Goal: Task Accomplishment & Management: Manage account settings

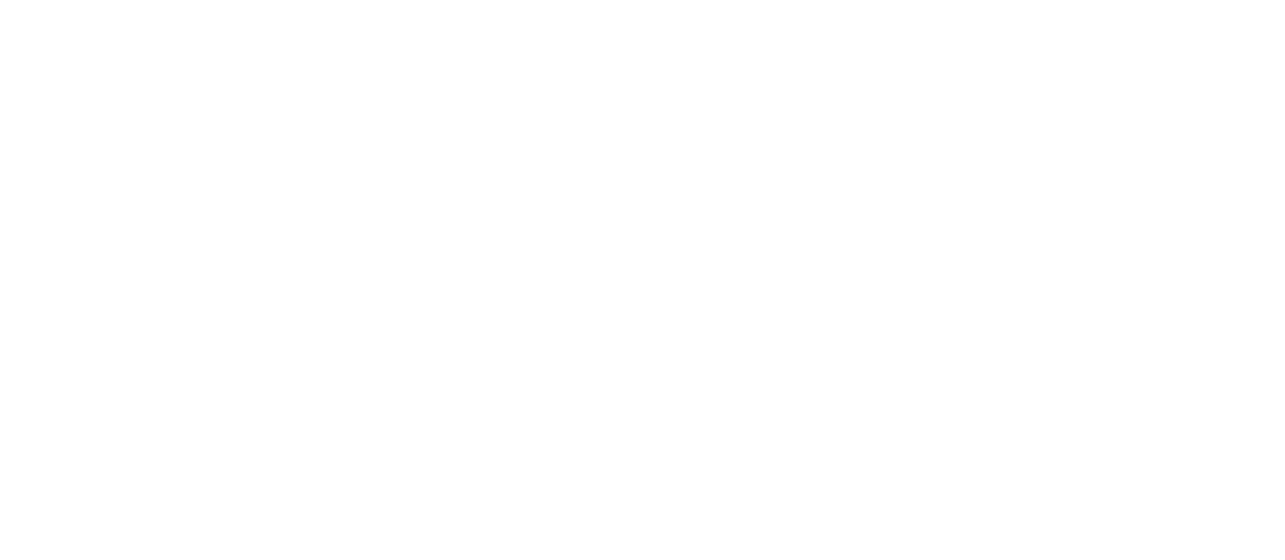
click at [0, 0] on html at bounding box center [0, 0] width 0 height 0
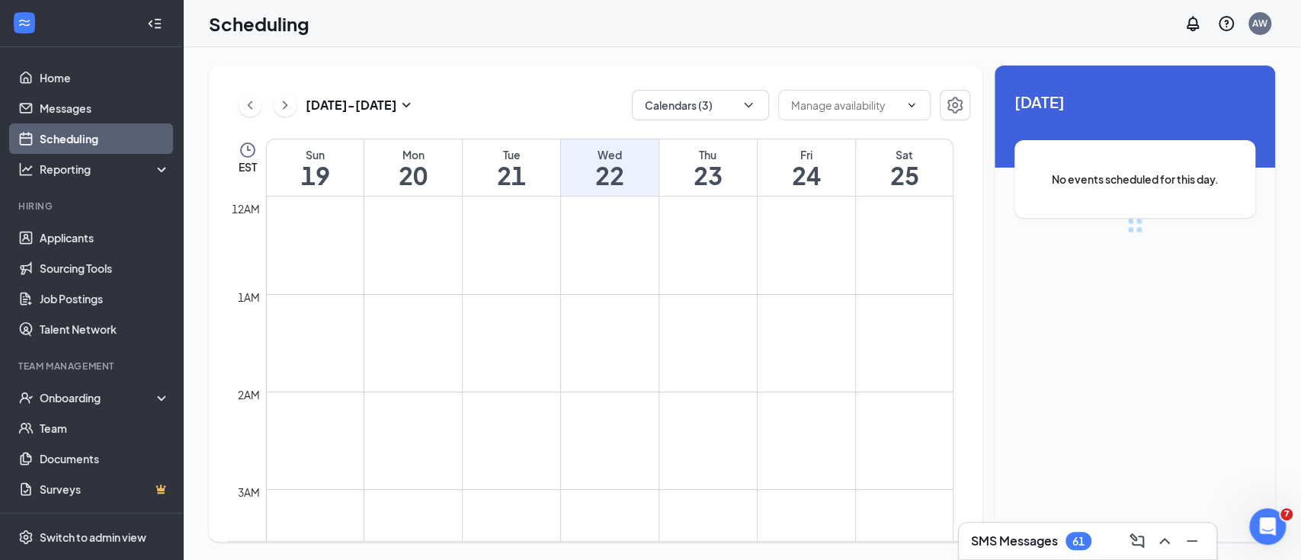
scroll to position [749, 0]
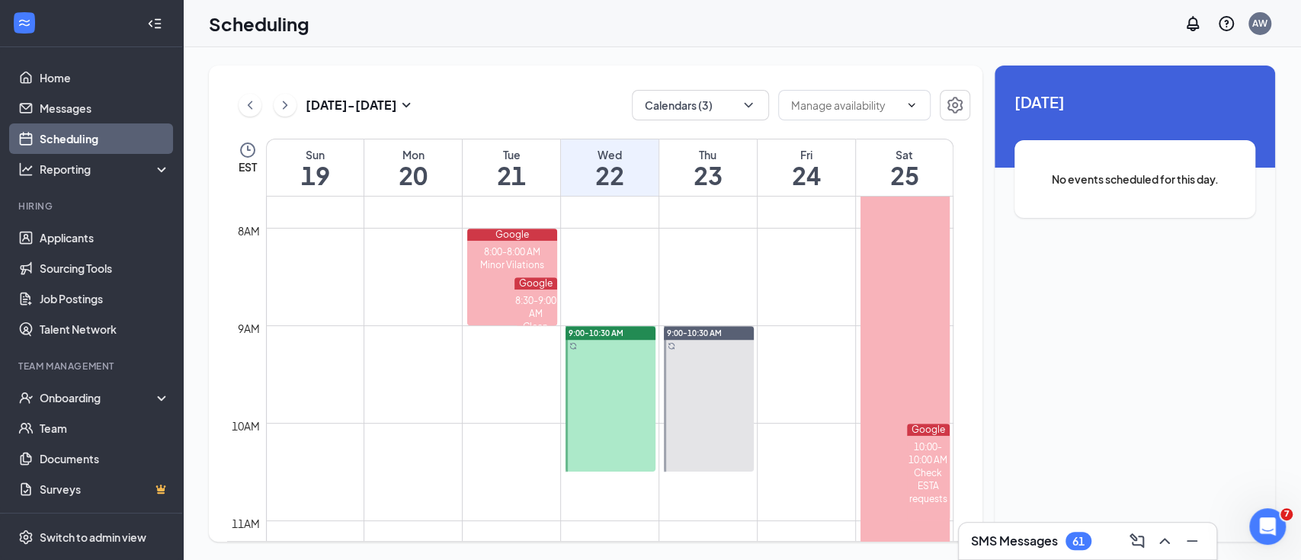
click at [594, 393] on div at bounding box center [610, 399] width 90 height 146
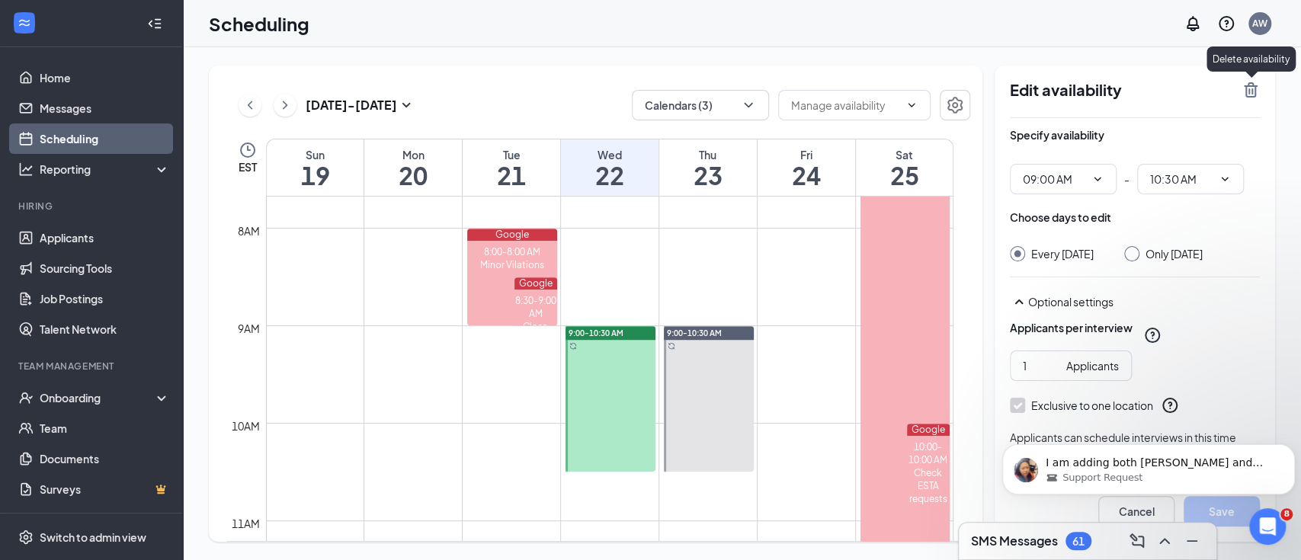
click at [1244, 82] on icon "TrashOutline" at bounding box center [1250, 90] width 18 height 18
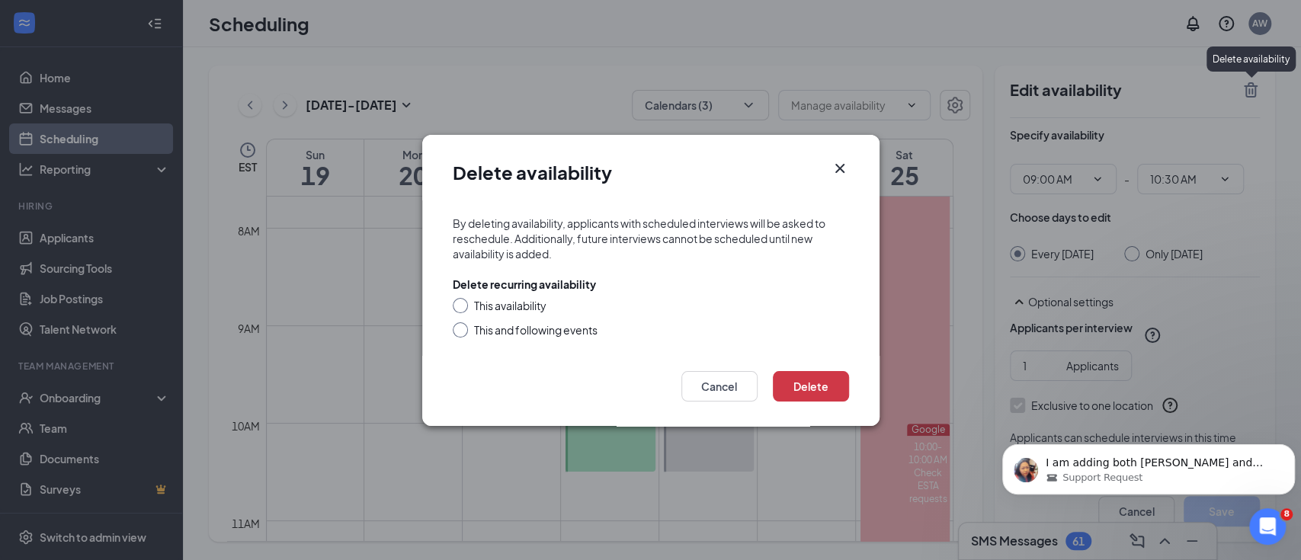
click at [552, 325] on div "This and following events" at bounding box center [535, 329] width 123 height 15
click at [463, 325] on input "This and following events" at bounding box center [458, 327] width 11 height 11
radio input "true"
click at [841, 381] on button "Delete" at bounding box center [811, 386] width 76 height 30
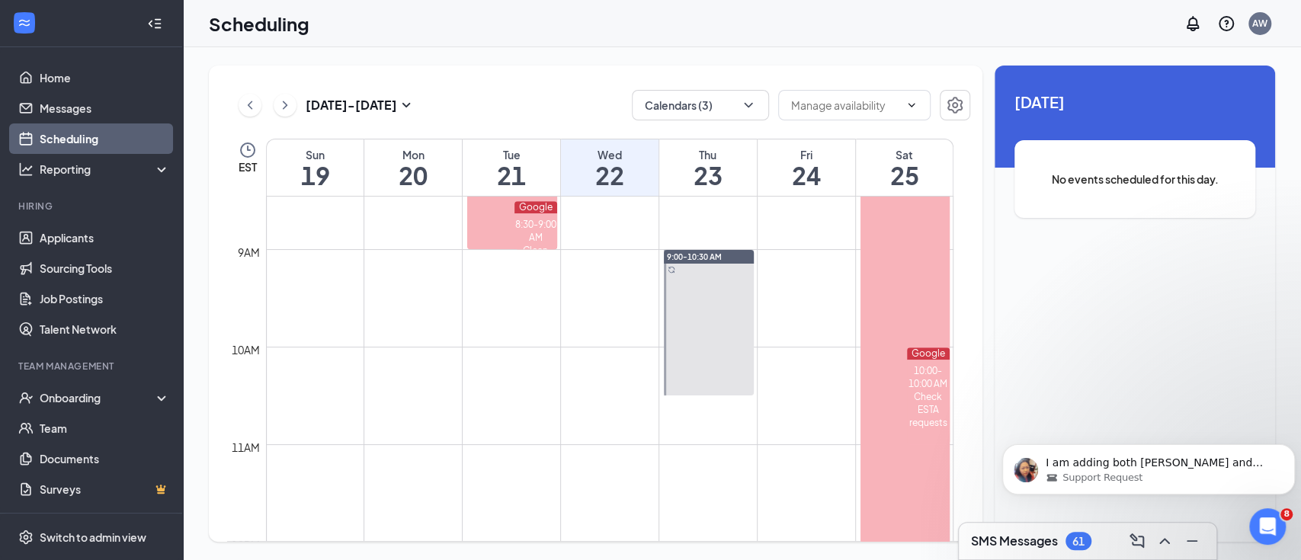
scroll to position [826, 0]
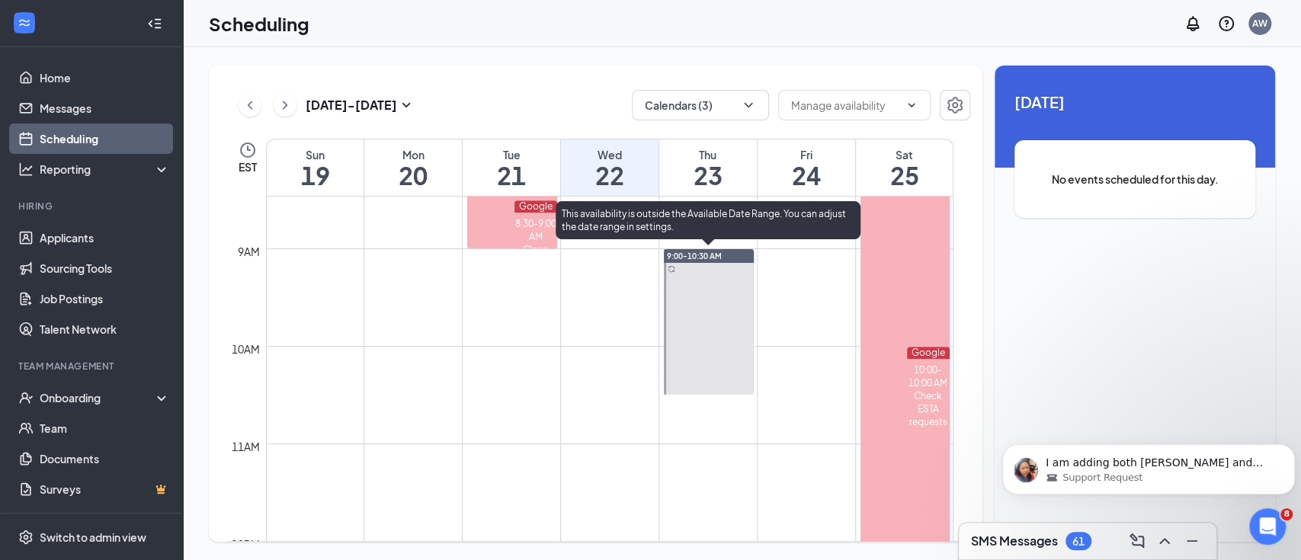
click at [659, 334] on td at bounding box center [609, 334] width 687 height 24
click at [678, 332] on div at bounding box center [709, 322] width 90 height 146
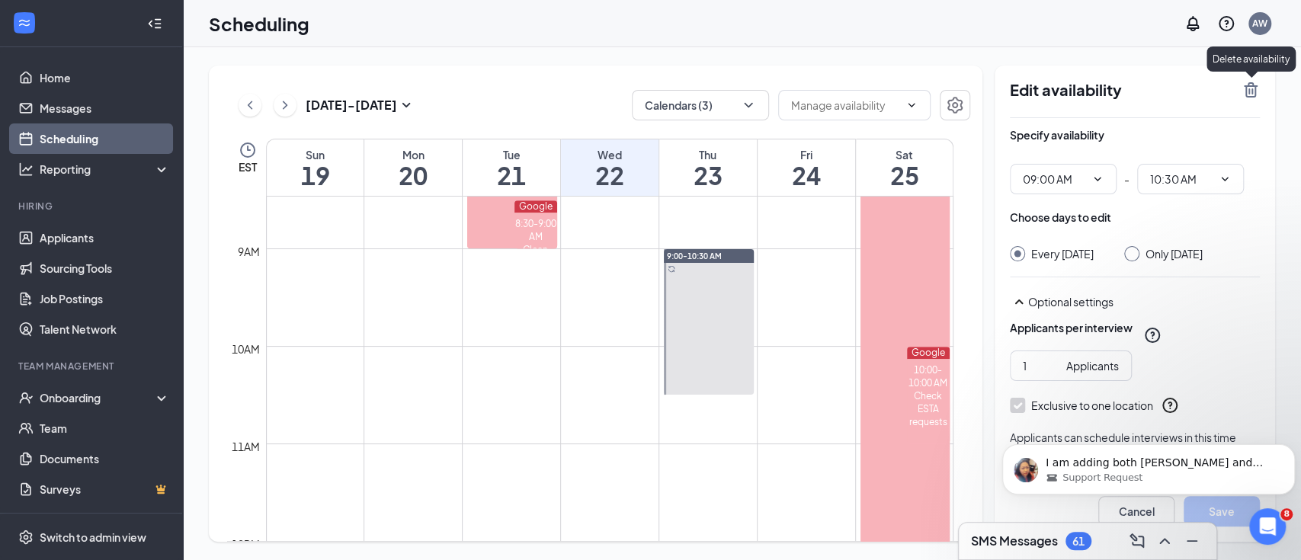
click at [1244, 91] on icon "TrashOutline" at bounding box center [1251, 89] width 14 height 15
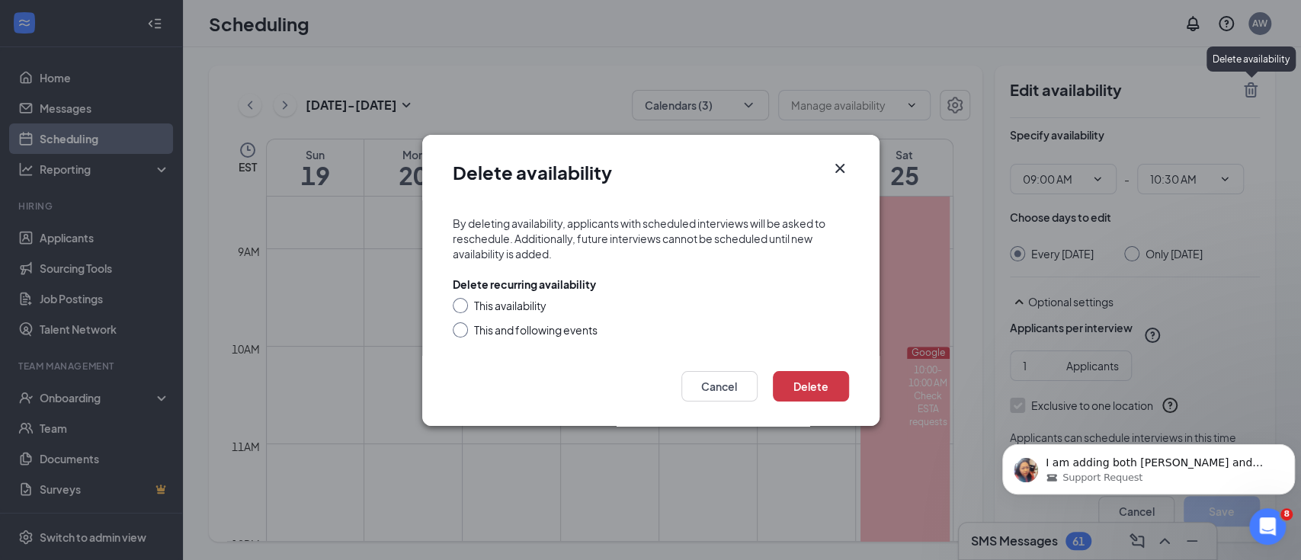
click at [543, 326] on div "This and following events" at bounding box center [535, 329] width 123 height 15
click at [463, 326] on input "This and following events" at bounding box center [458, 327] width 11 height 11
radio input "true"
click at [839, 381] on button "Delete" at bounding box center [811, 386] width 76 height 30
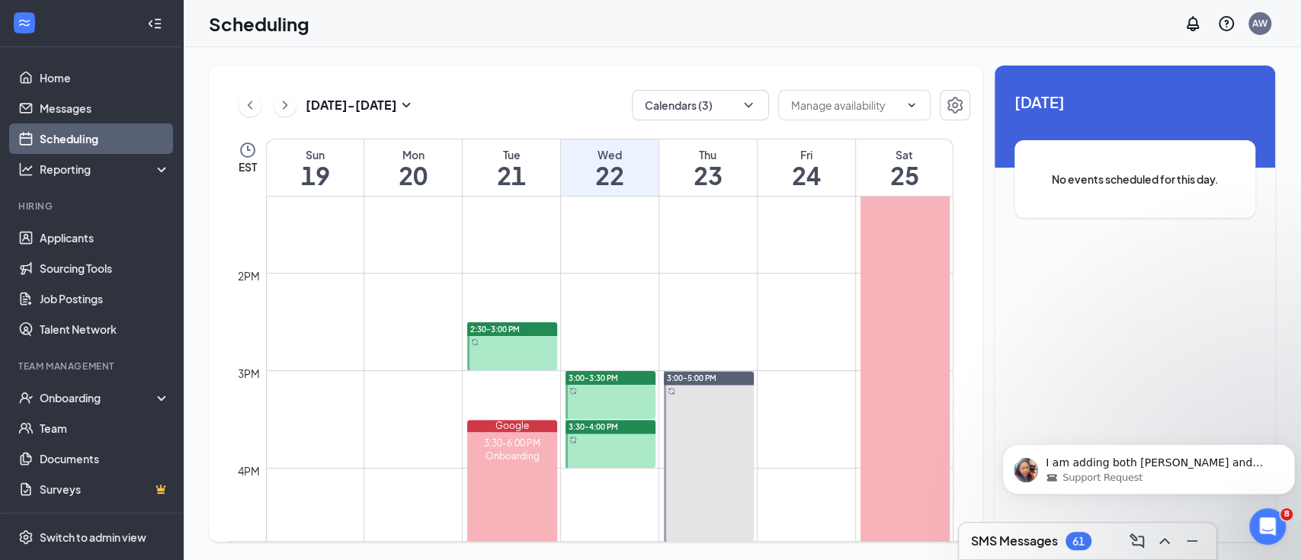
scroll to position [1295, 0]
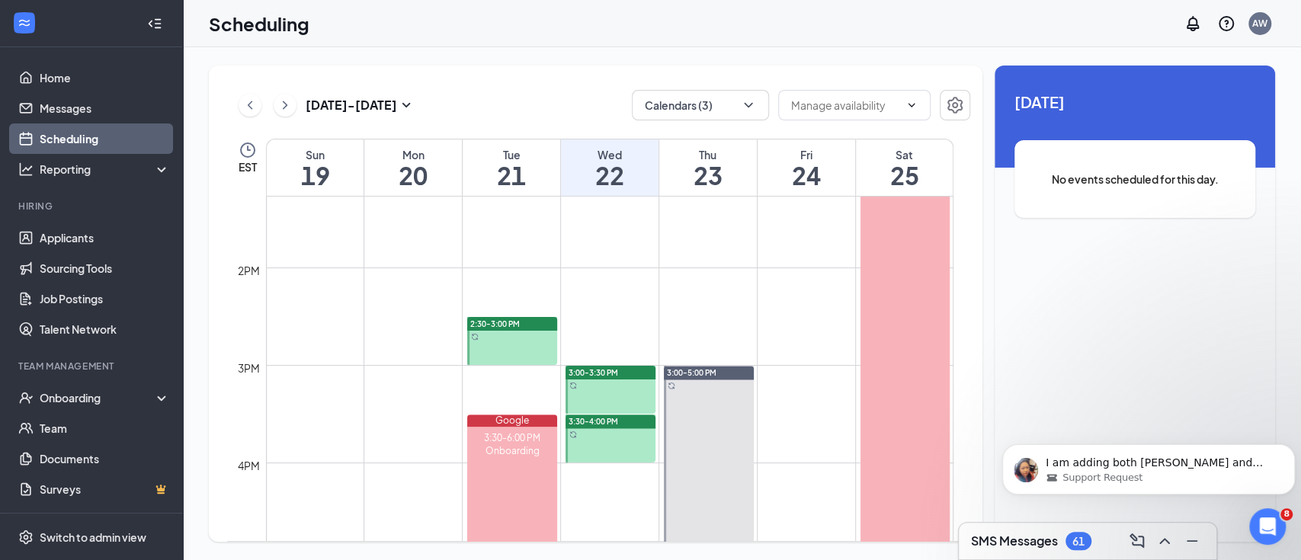
click at [530, 341] on div at bounding box center [512, 341] width 90 height 48
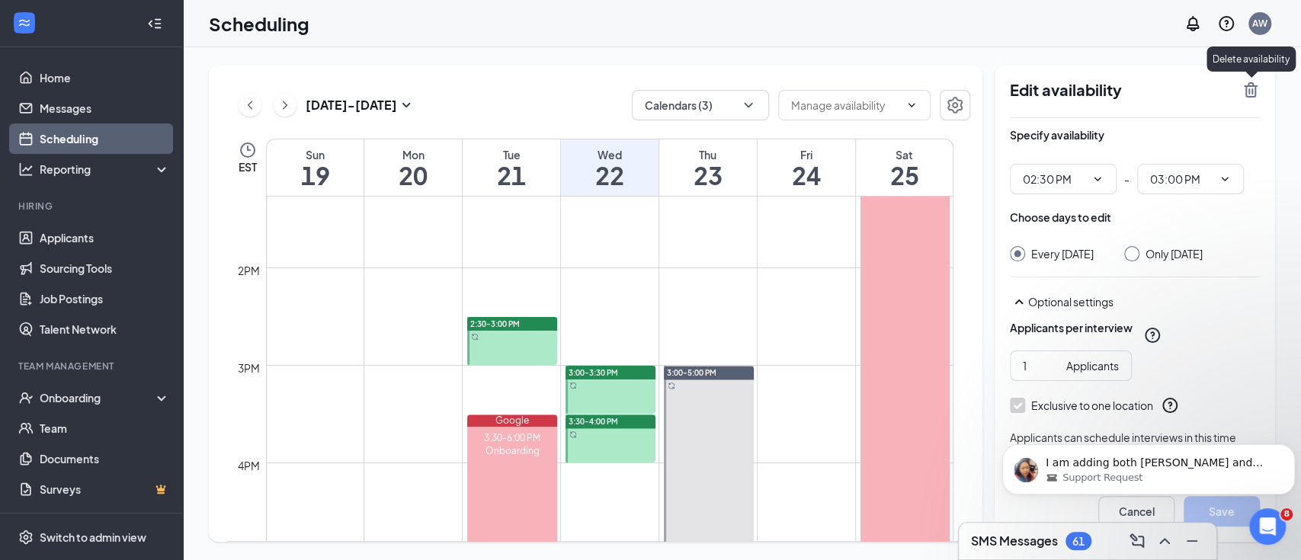
click at [1247, 91] on icon "TrashOutline" at bounding box center [1250, 90] width 18 height 18
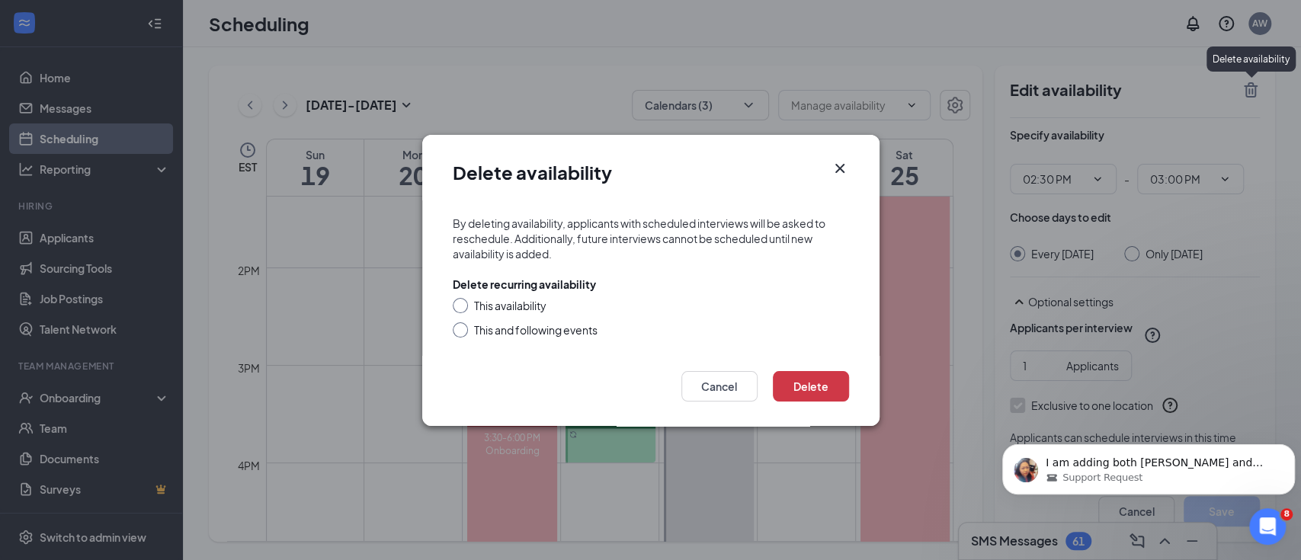
click at [463, 324] on div at bounding box center [460, 329] width 15 height 15
click at [453, 328] on input "This and following events" at bounding box center [458, 327] width 11 height 11
radio input "true"
click at [837, 376] on button "Delete" at bounding box center [811, 386] width 76 height 30
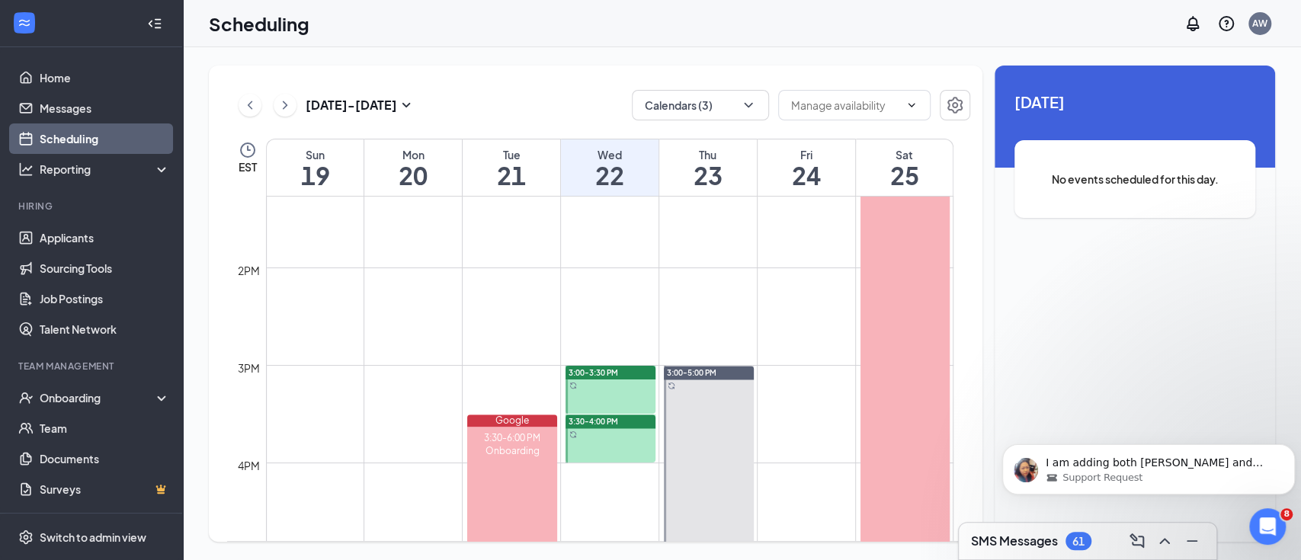
click at [597, 386] on div at bounding box center [610, 390] width 90 height 48
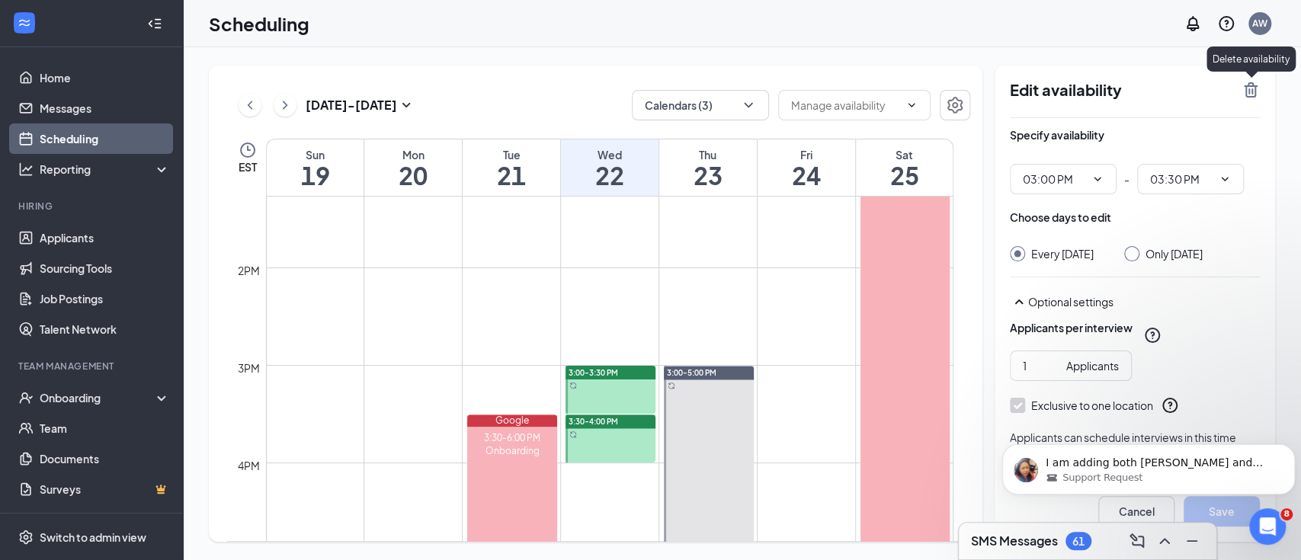
click at [1250, 95] on icon "TrashOutline" at bounding box center [1250, 90] width 18 height 18
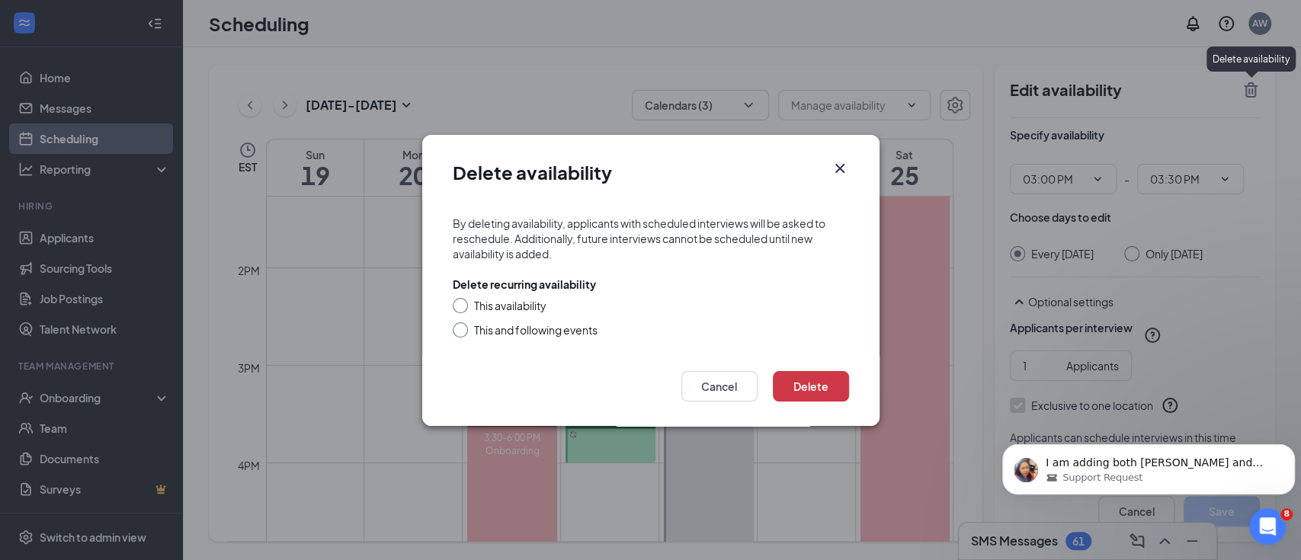
click at [549, 330] on div "This and following events" at bounding box center [535, 329] width 123 height 15
click at [463, 330] on input "This and following events" at bounding box center [458, 327] width 11 height 11
radio input "true"
click at [805, 398] on button "Delete" at bounding box center [811, 386] width 76 height 30
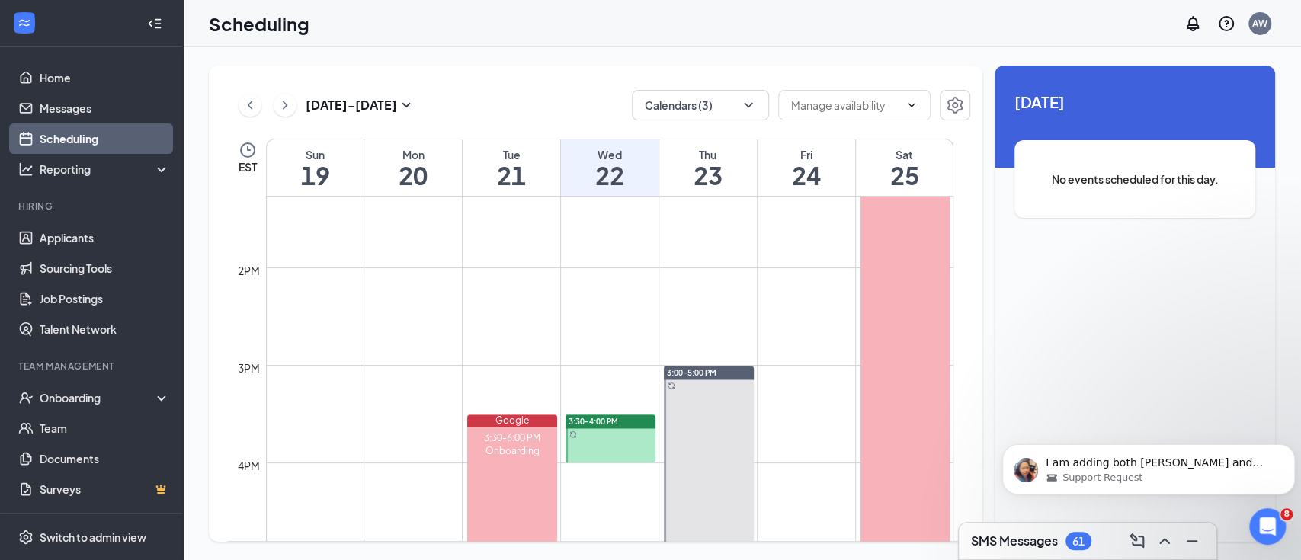
click at [600, 424] on span "3:30-4:00 PM" at bounding box center [593, 421] width 50 height 11
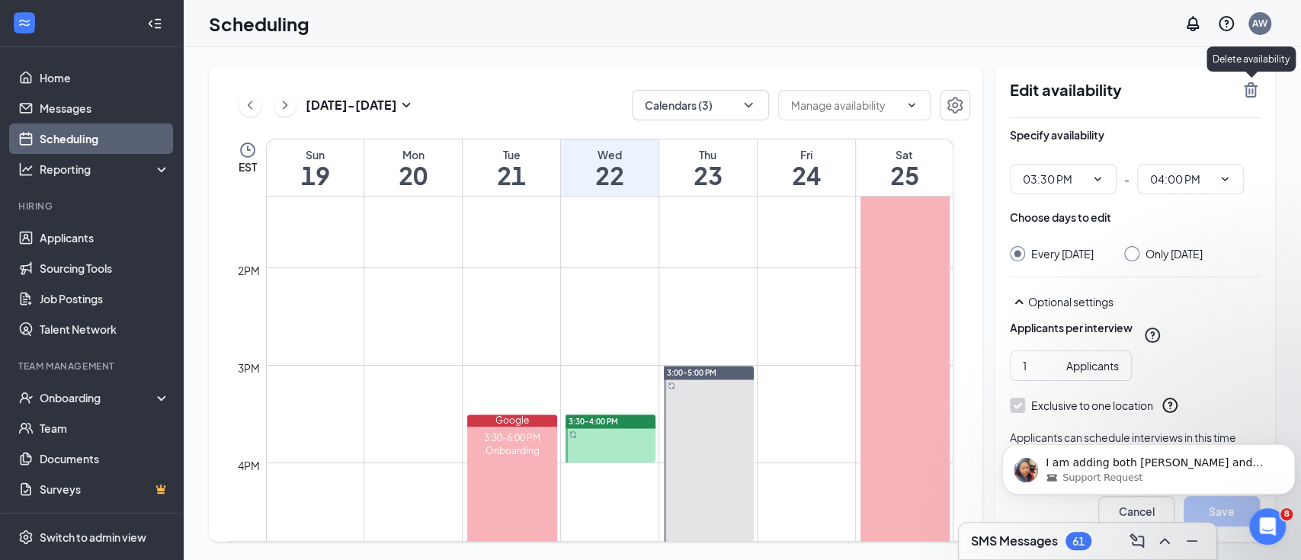
click at [1255, 84] on icon "TrashOutline" at bounding box center [1250, 90] width 18 height 18
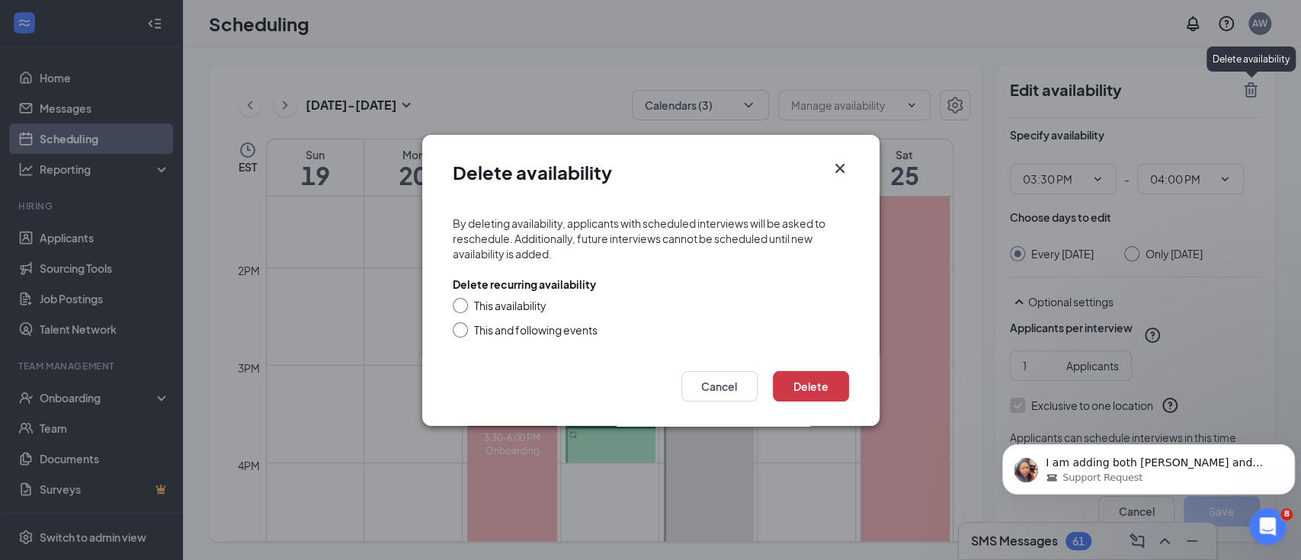
click at [517, 322] on div "This and following events" at bounding box center [535, 329] width 123 height 15
click at [463, 322] on input "This and following events" at bounding box center [458, 327] width 11 height 11
radio input "true"
click at [801, 398] on button "Delete" at bounding box center [811, 386] width 76 height 30
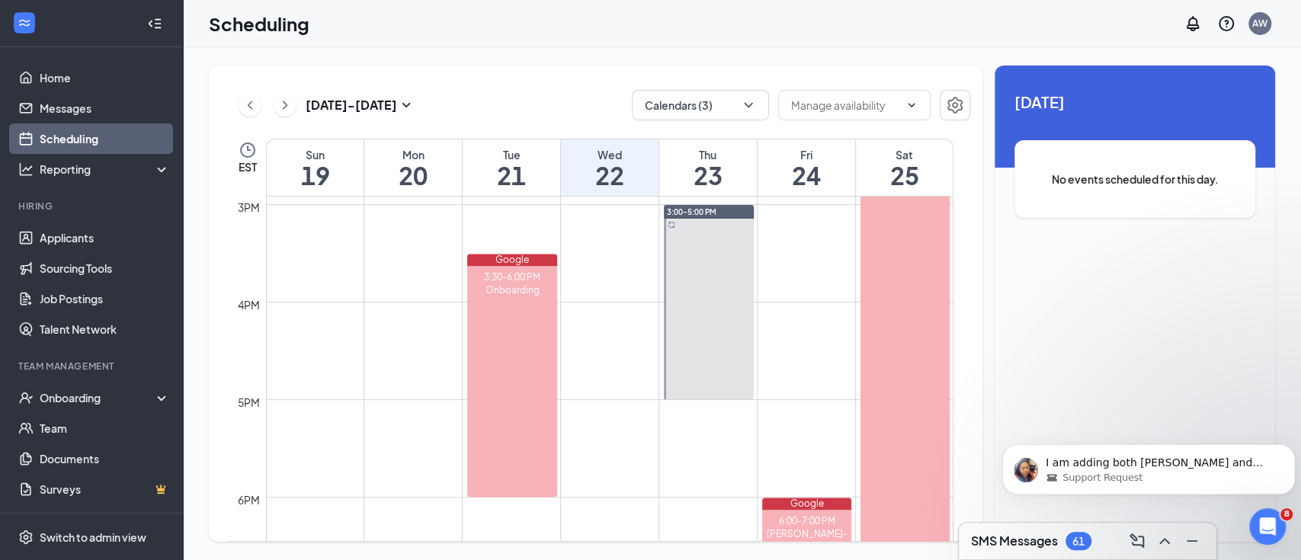
scroll to position [1451, 0]
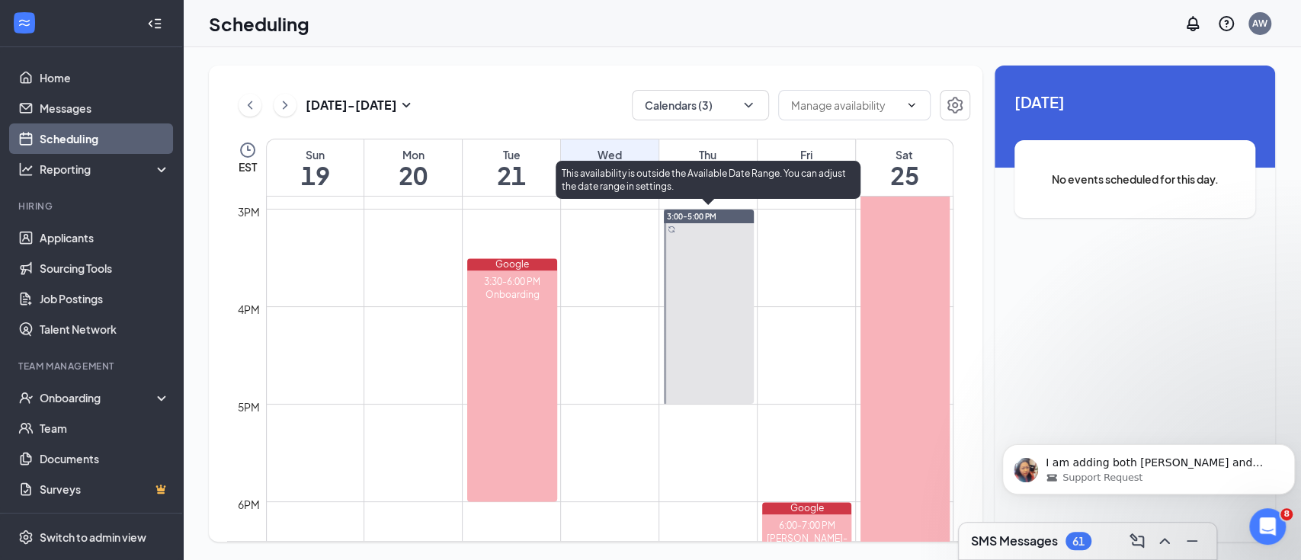
click at [697, 326] on div at bounding box center [709, 307] width 90 height 194
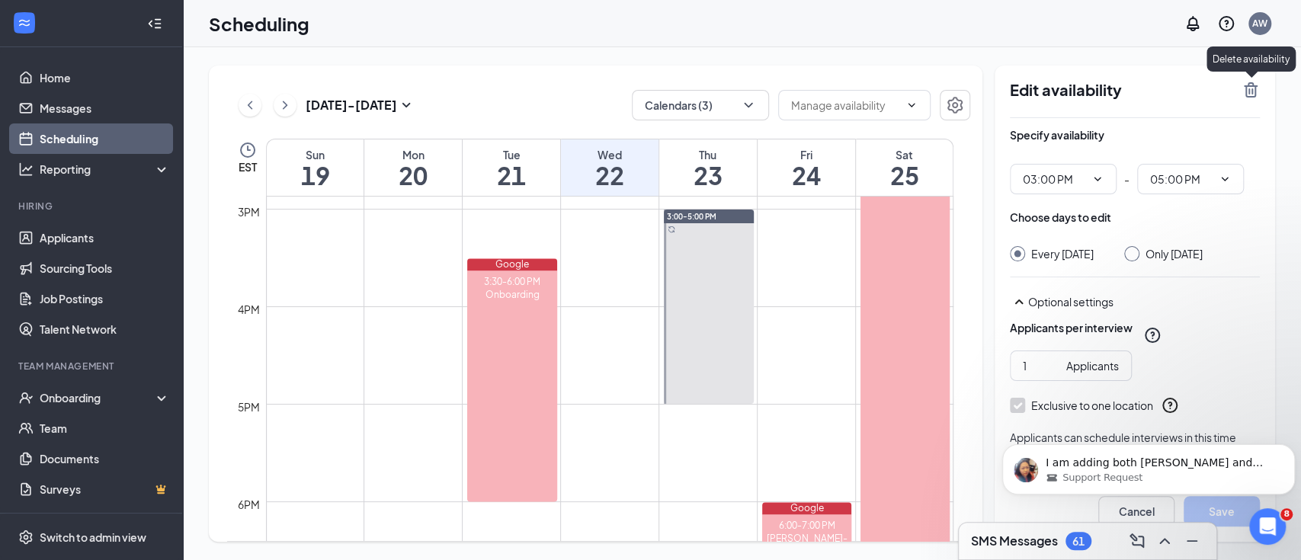
click at [1250, 91] on icon "TrashOutline" at bounding box center [1250, 90] width 18 height 18
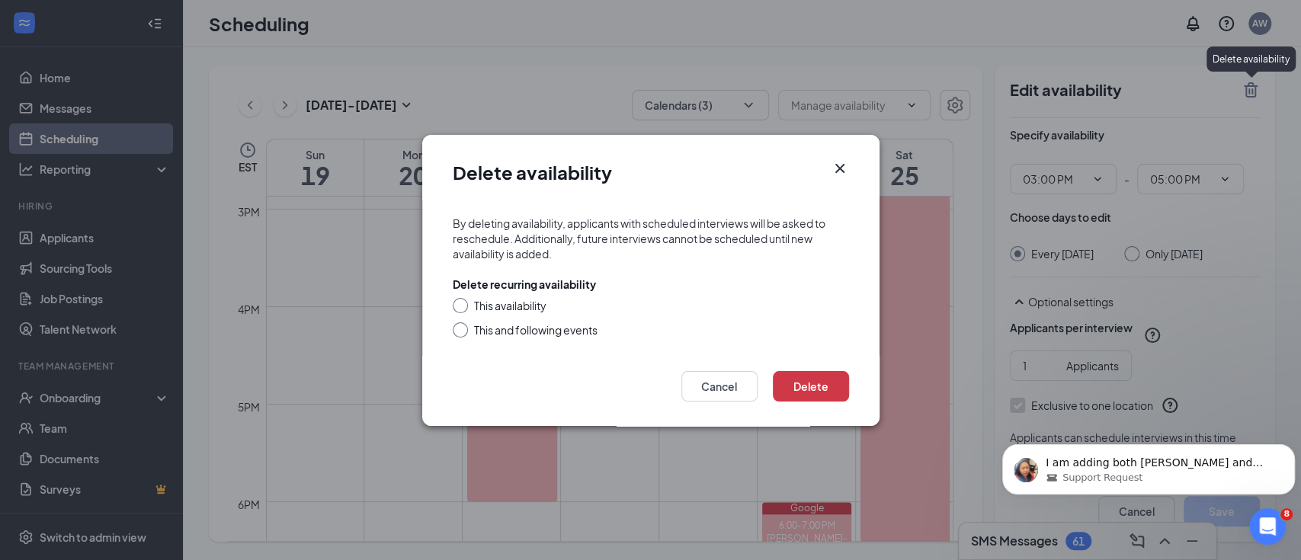
click at [542, 325] on div "This and following events" at bounding box center [535, 329] width 123 height 15
click at [463, 325] on input "This and following events" at bounding box center [458, 327] width 11 height 11
radio input "true"
click at [799, 386] on button "Delete" at bounding box center [811, 386] width 76 height 30
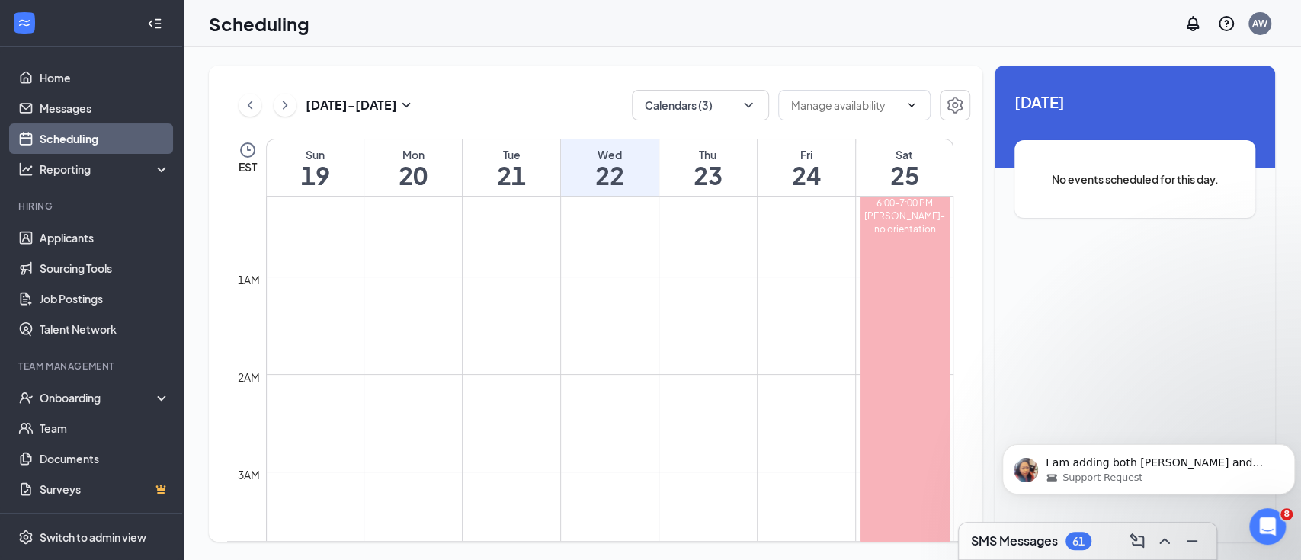
scroll to position [24, 0]
click at [283, 107] on icon "ChevronRight" at bounding box center [285, 105] width 5 height 8
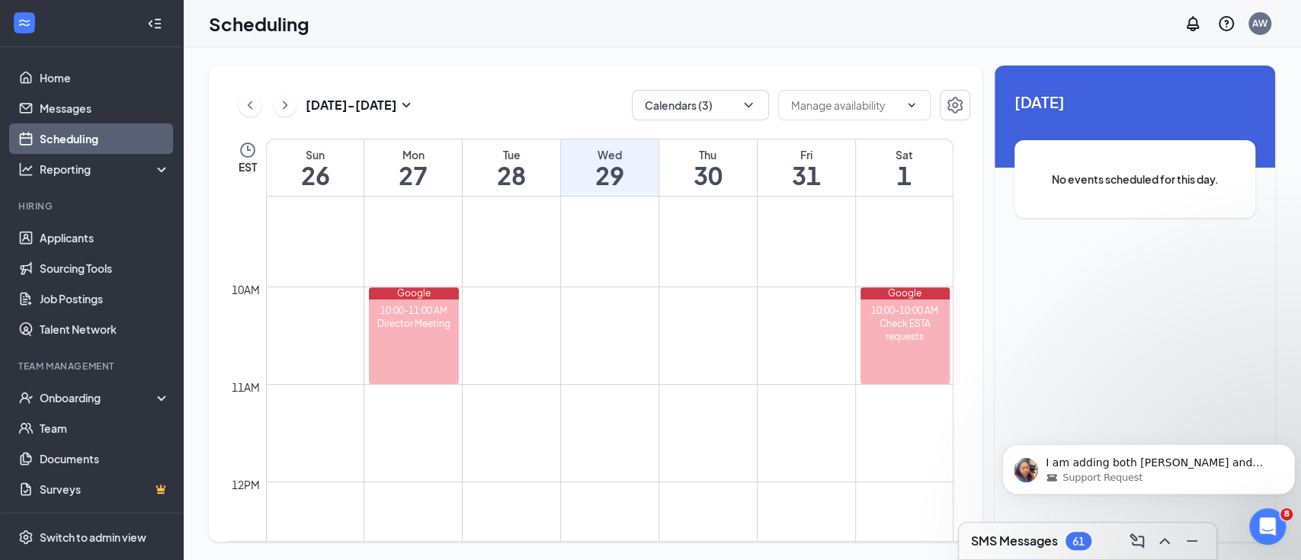
scroll to position [886, 0]
click at [255, 101] on icon "ChevronLeft" at bounding box center [249, 105] width 15 height 18
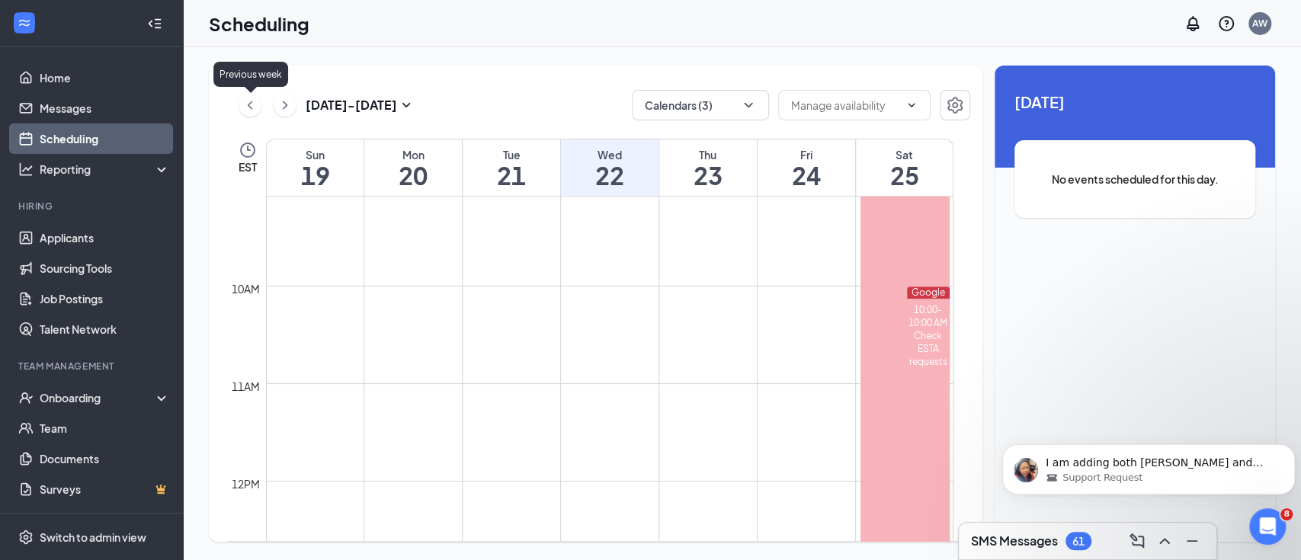
scroll to position [749, 0]
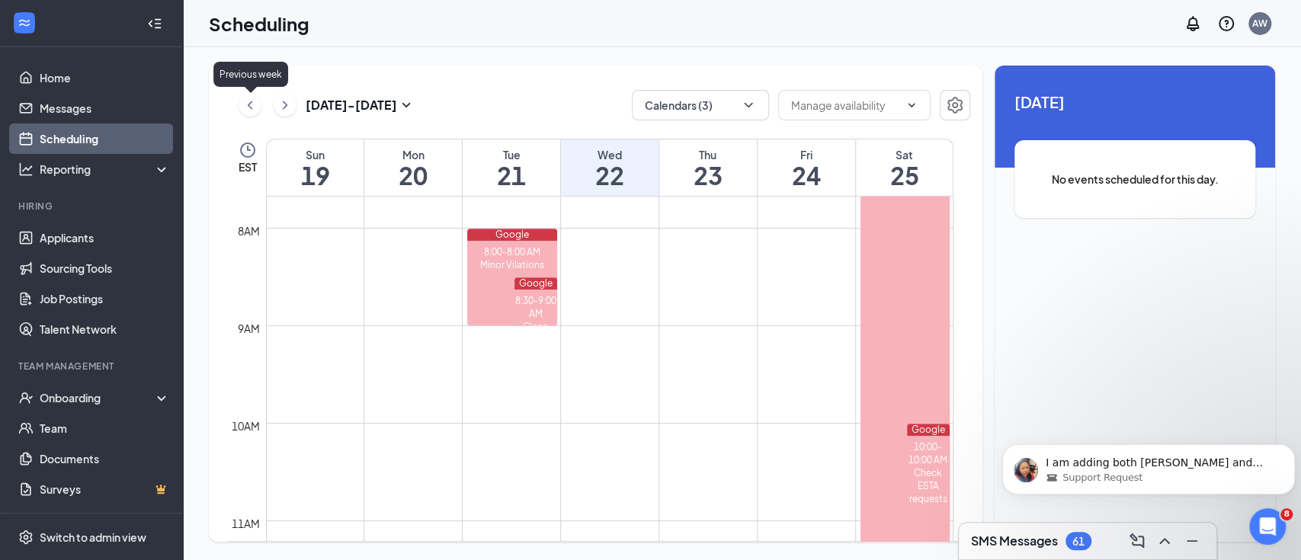
click at [255, 101] on icon "ChevronLeft" at bounding box center [249, 105] width 15 height 18
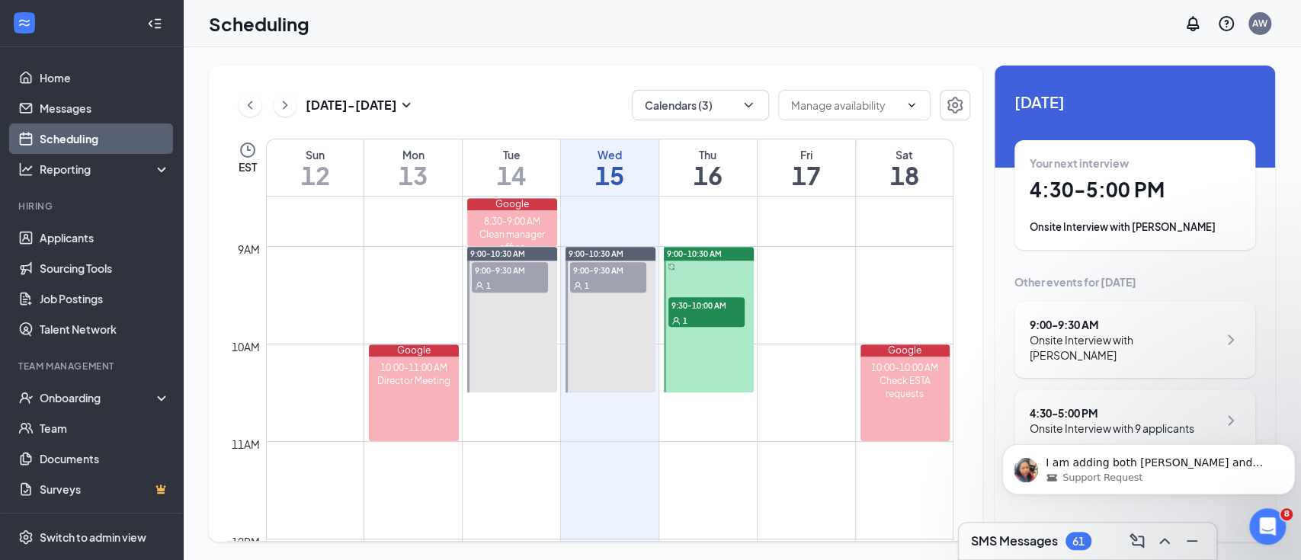
scroll to position [829, 0]
click at [708, 319] on div "1" at bounding box center [706, 319] width 76 height 15
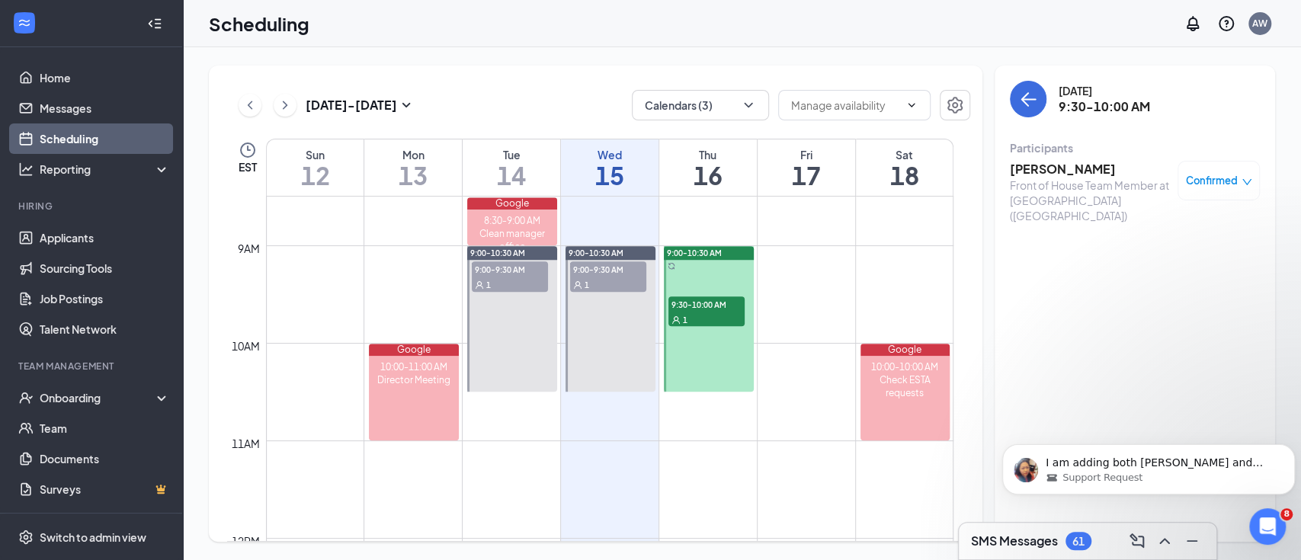
click at [1067, 162] on h3 "[PERSON_NAME]" at bounding box center [1090, 169] width 160 height 17
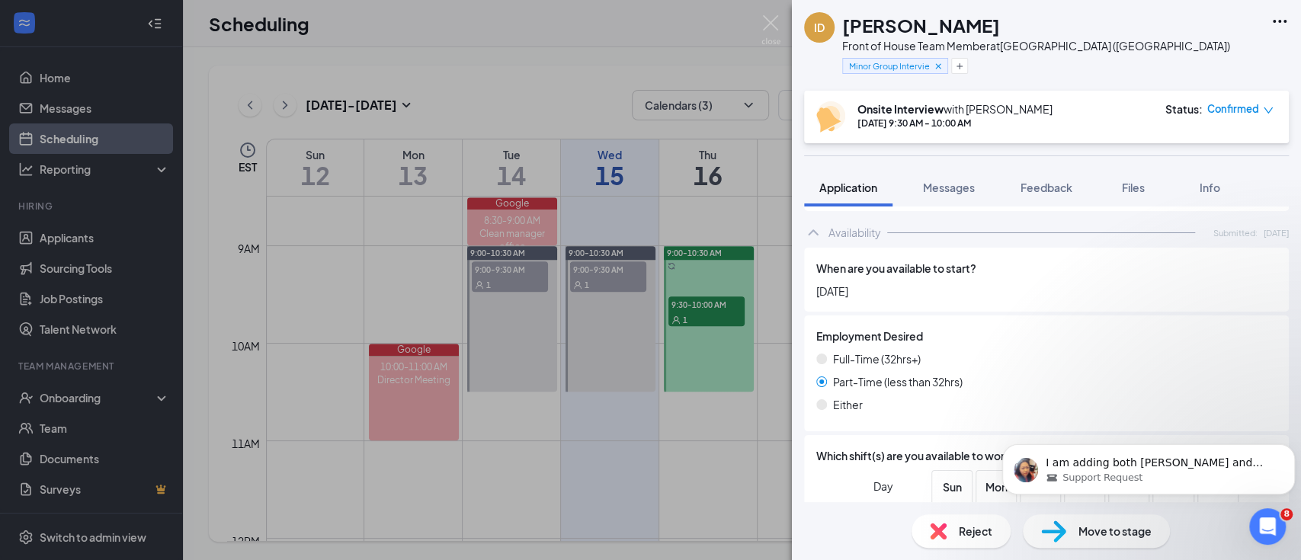
scroll to position [1521, 0]
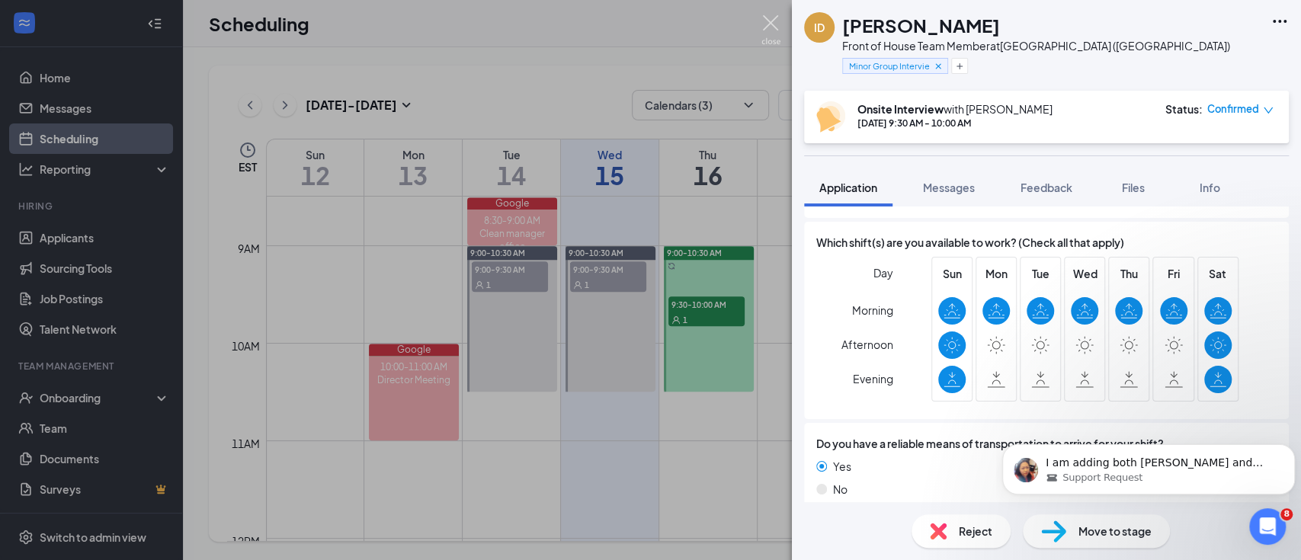
click at [767, 26] on img at bounding box center [770, 30] width 19 height 30
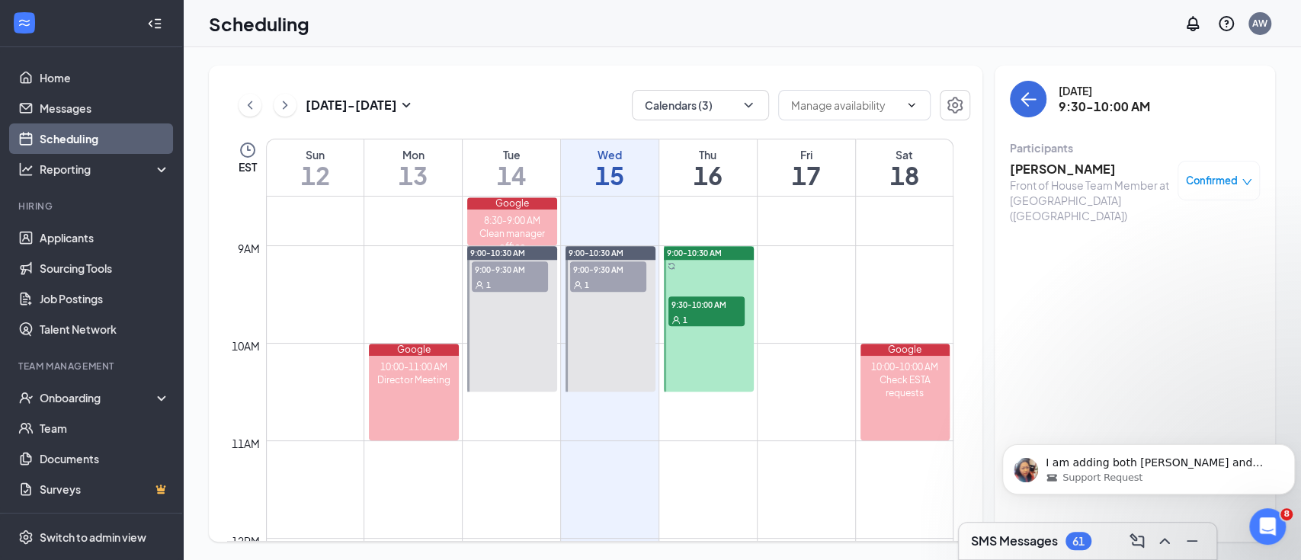
click at [573, 107] on div "[DATE] - [DATE] Calendars (3)" at bounding box center [598, 105] width 743 height 30
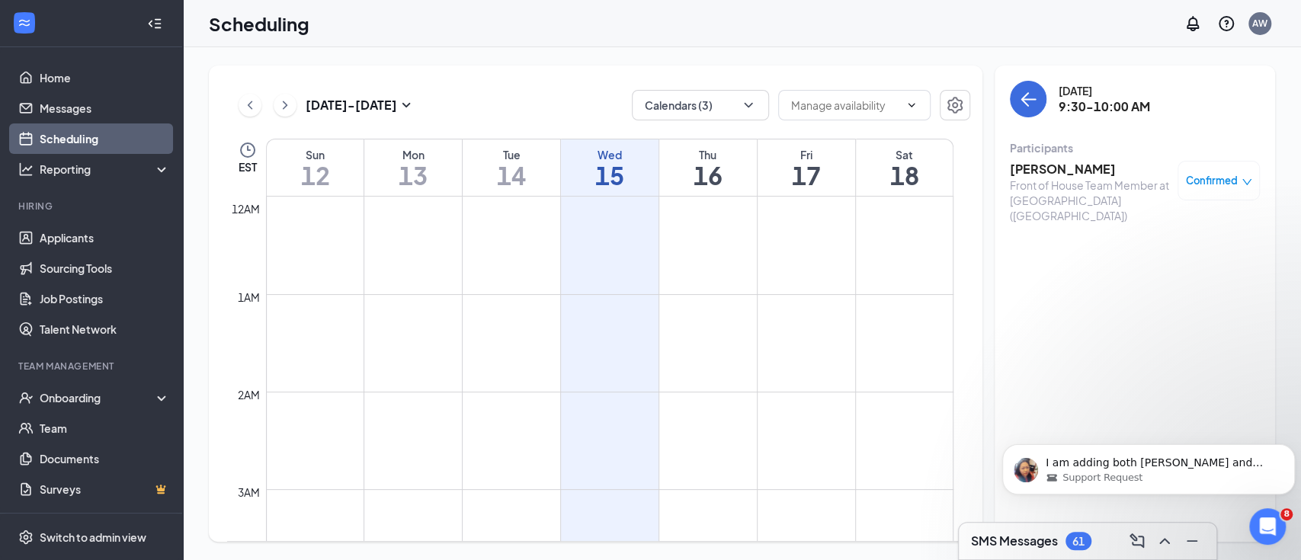
click at [600, 52] on div "[DATE] - [DATE] Calendars (3) EST Sun 12 Mon 13 Tue 14 Wed 15 Thu 16 Fri 17 Sat…" at bounding box center [742, 303] width 1118 height 513
click at [424, 33] on div "Scheduling AW" at bounding box center [742, 23] width 1118 height 47
